Goal: Information Seeking & Learning: Learn about a topic

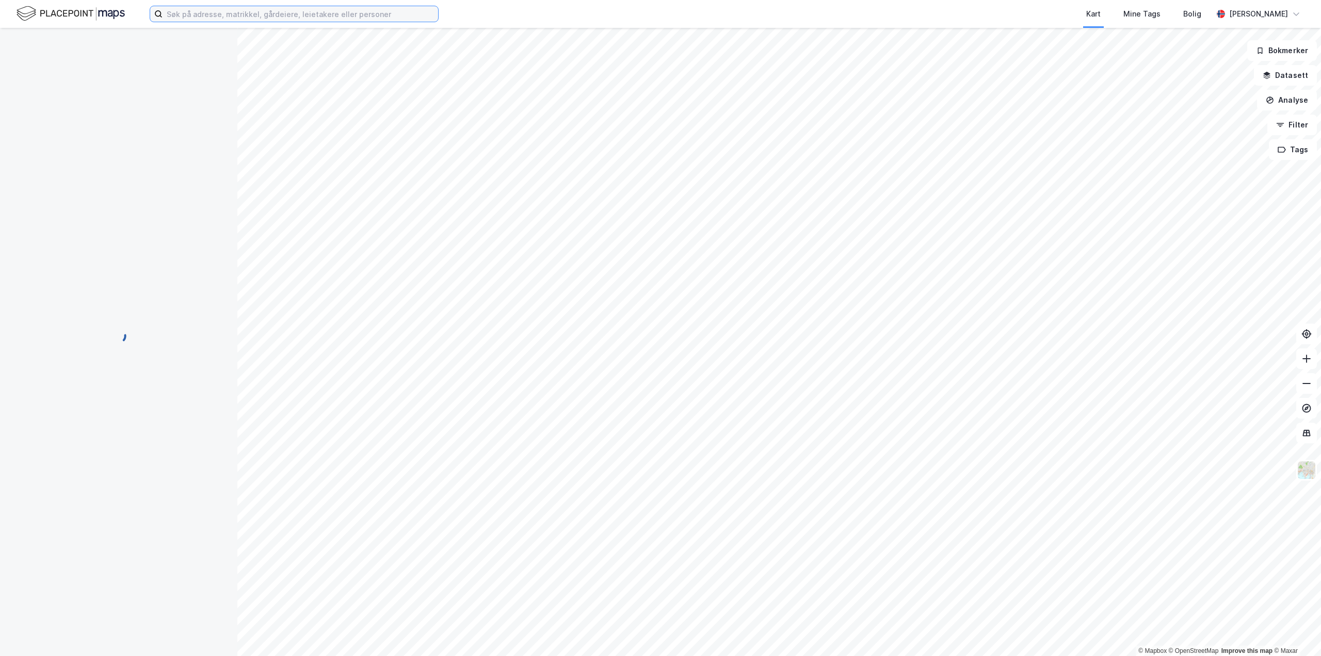
click at [263, 15] on input at bounding box center [301, 13] width 276 height 15
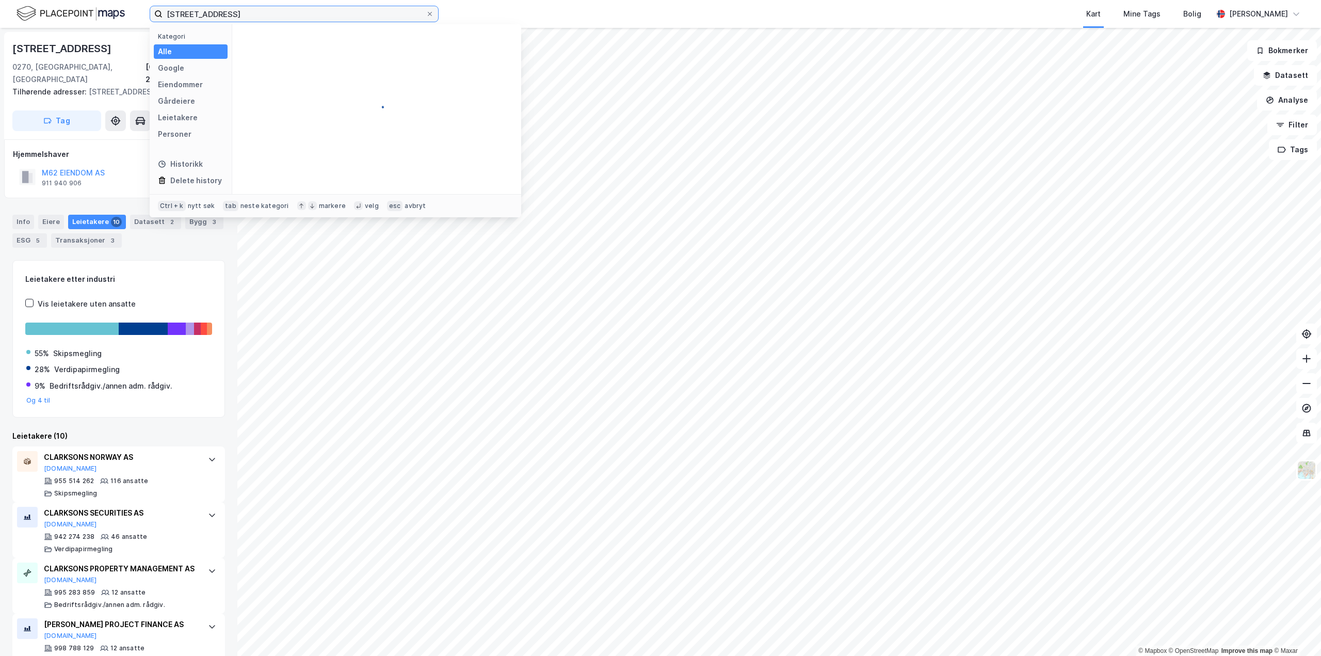
type input "[STREET_ADDRESS]"
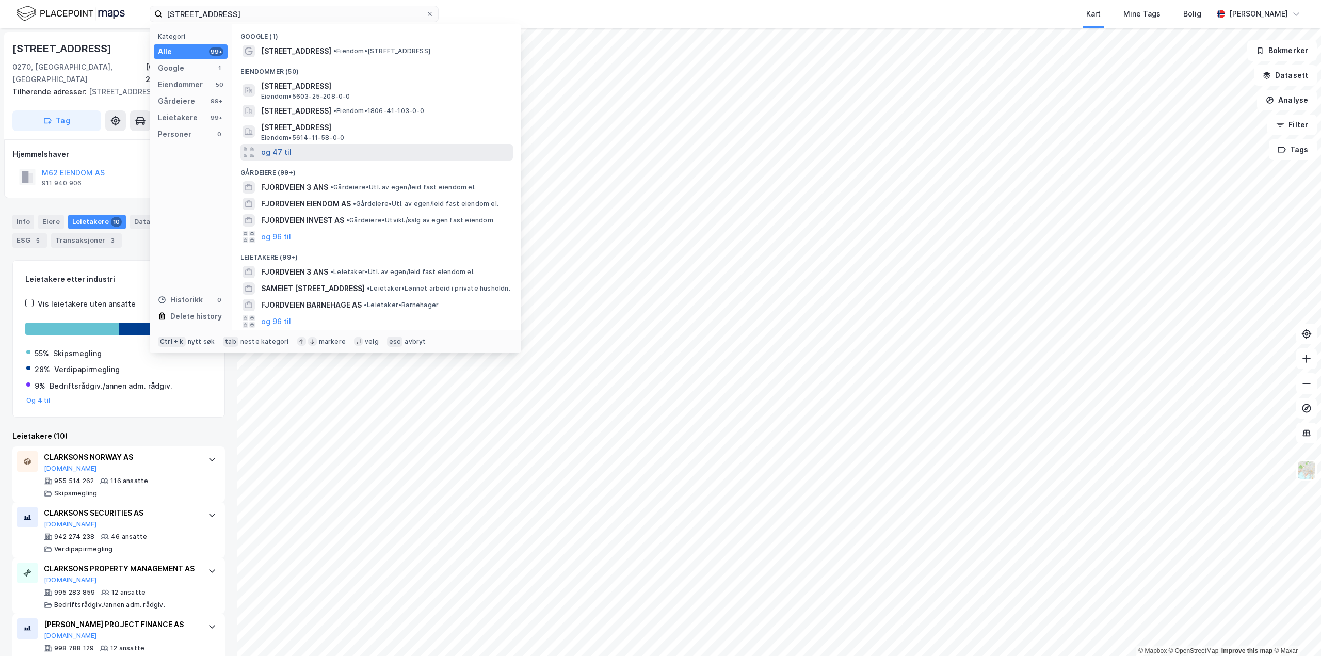
click at [264, 157] on button "og 47 til" at bounding box center [276, 152] width 30 height 12
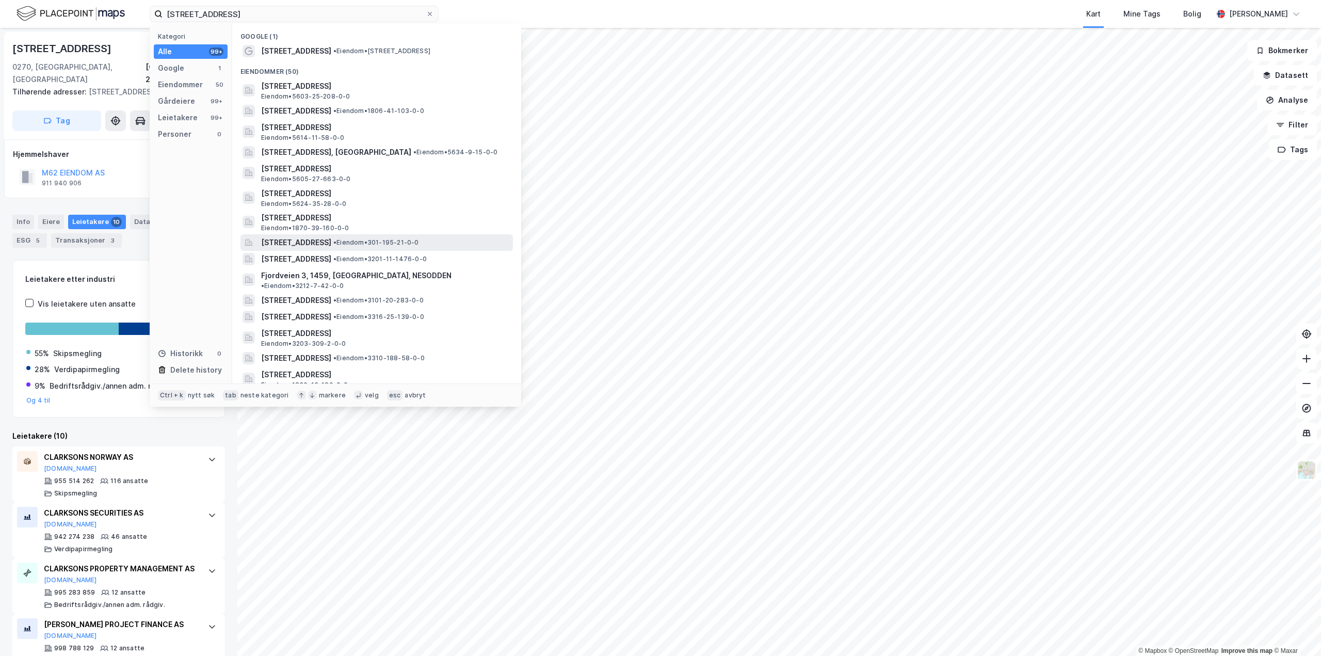
click at [383, 238] on span "• Eiendom • 301-195-21-0-0" at bounding box center [376, 242] width 86 height 8
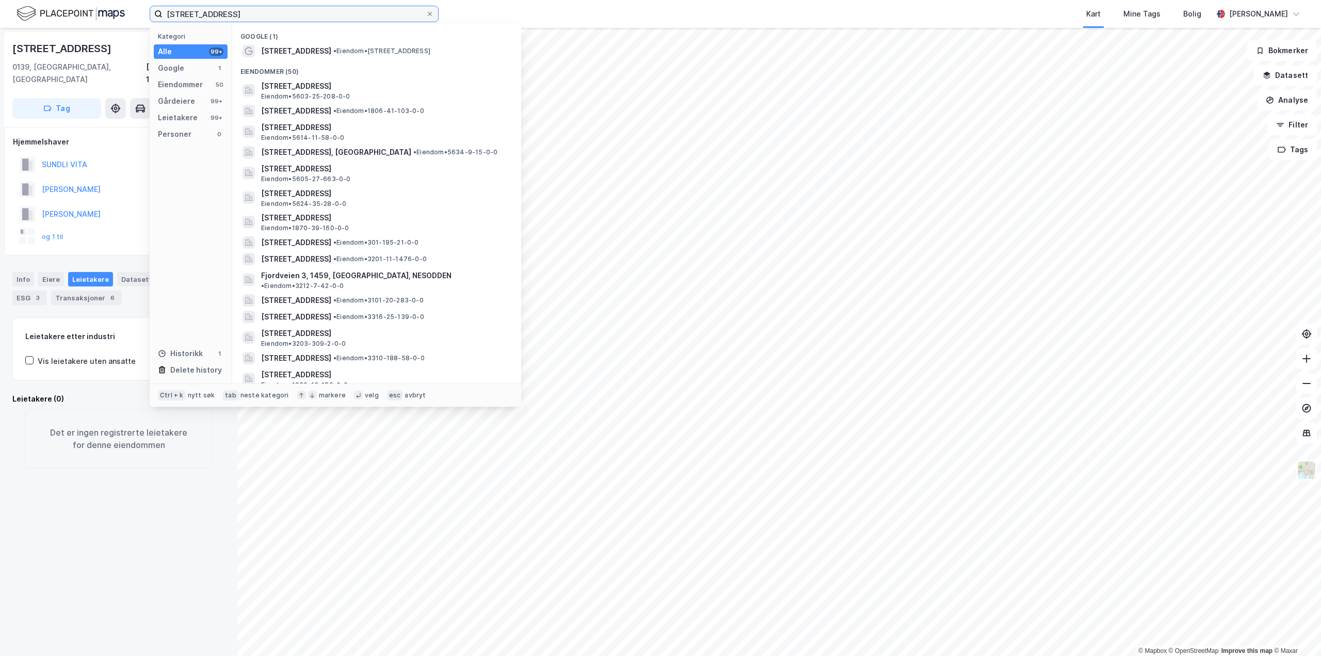
click at [254, 15] on input "[STREET_ADDRESS]" at bounding box center [294, 13] width 263 height 15
click at [329, 253] on span "[STREET_ADDRESS]" at bounding box center [296, 259] width 70 height 12
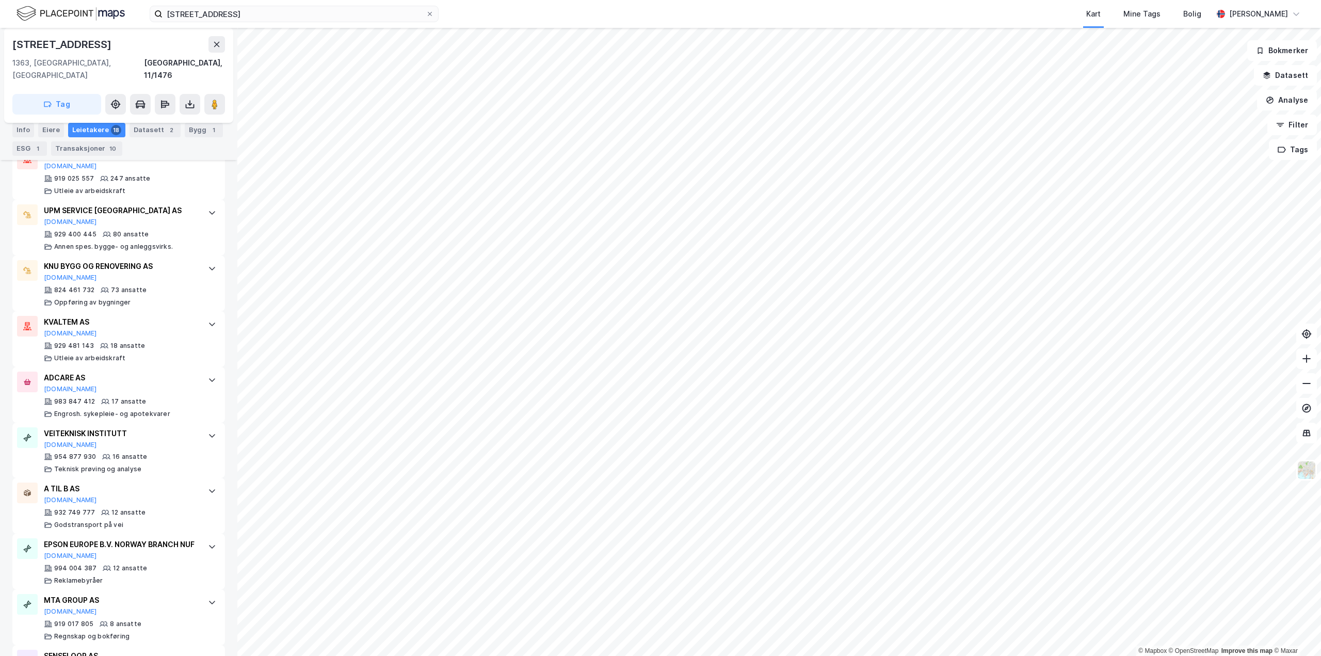
scroll to position [82, 0]
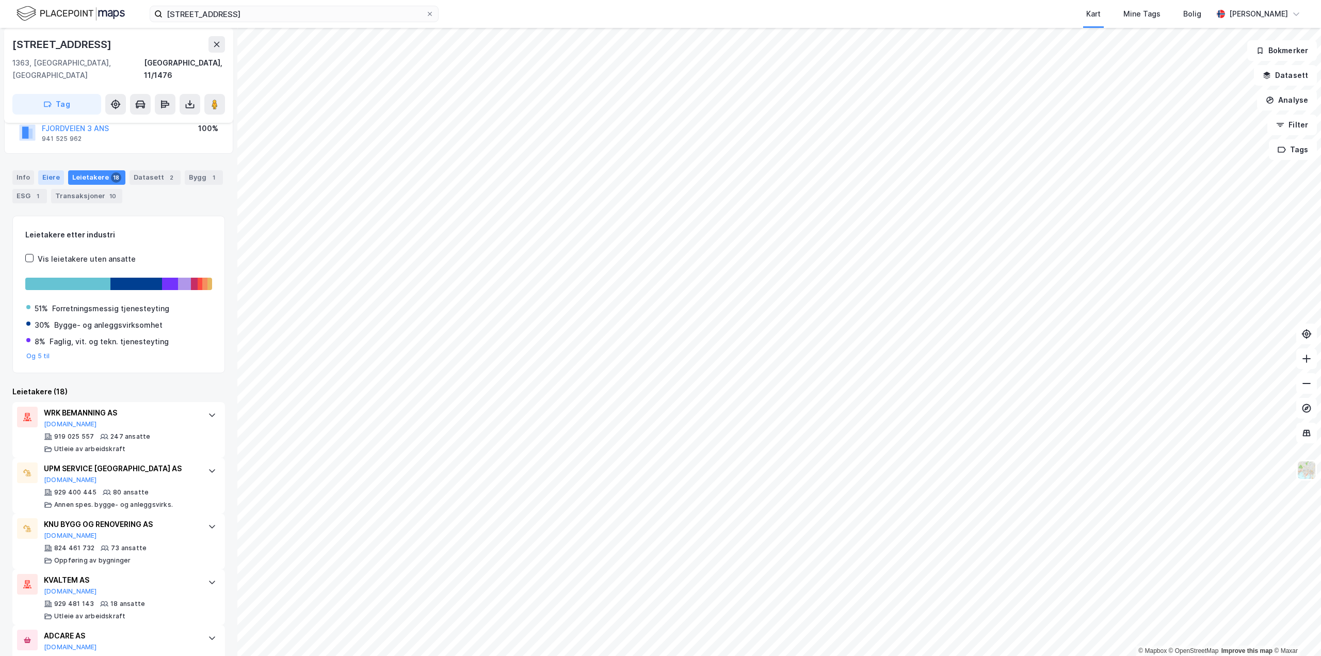
click at [53, 170] on div "Eiere" at bounding box center [51, 177] width 26 height 14
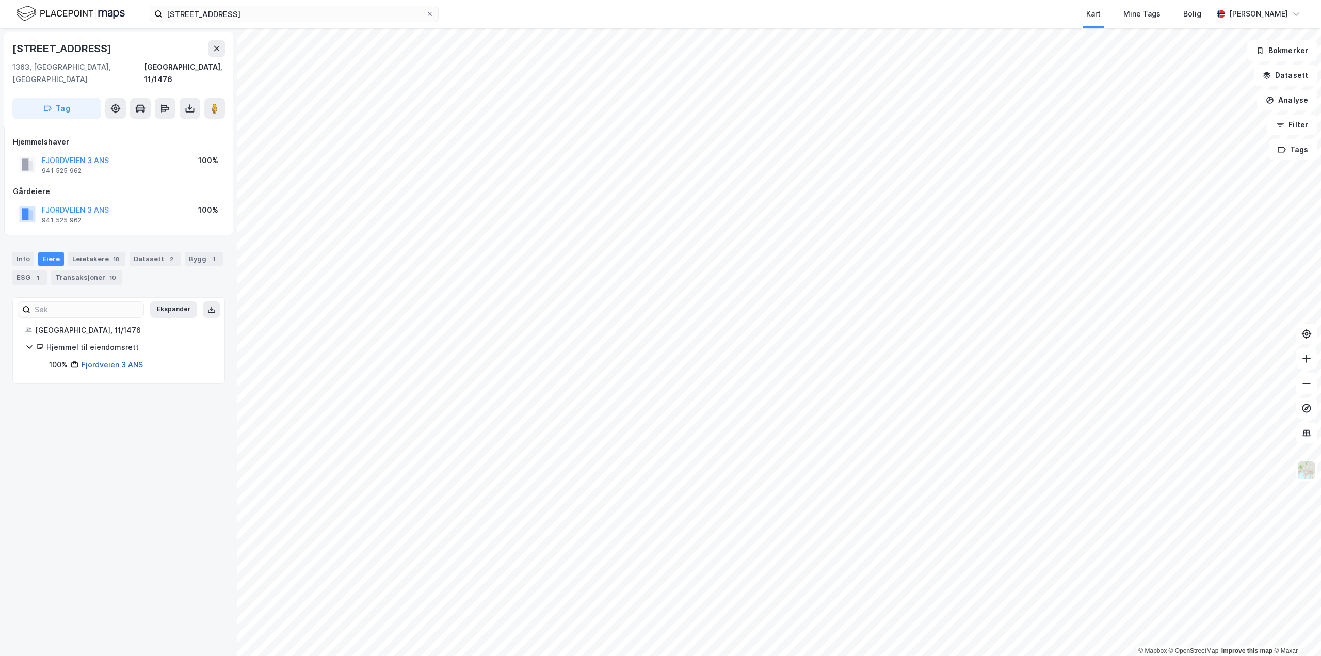
click at [110, 360] on link "Fjordveien 3 ANS" at bounding box center [112, 364] width 61 height 9
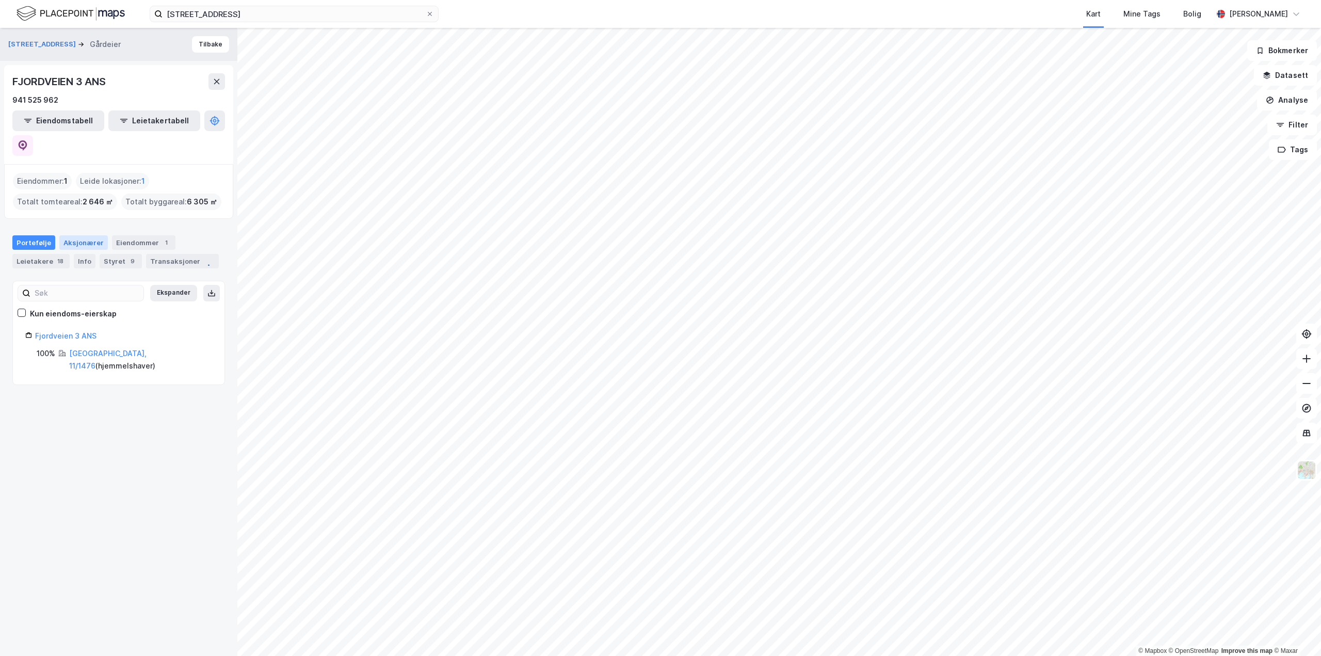
click at [74, 235] on div "Aksjonærer" at bounding box center [83, 242] width 49 height 14
click at [43, 235] on div "Portefølje" at bounding box center [33, 242] width 43 height 14
click at [52, 331] on link "Fjordveien 3 ANS" at bounding box center [65, 335] width 61 height 9
click at [127, 256] on div "9" at bounding box center [132, 261] width 10 height 10
